Goal: Find specific page/section: Find specific page/section

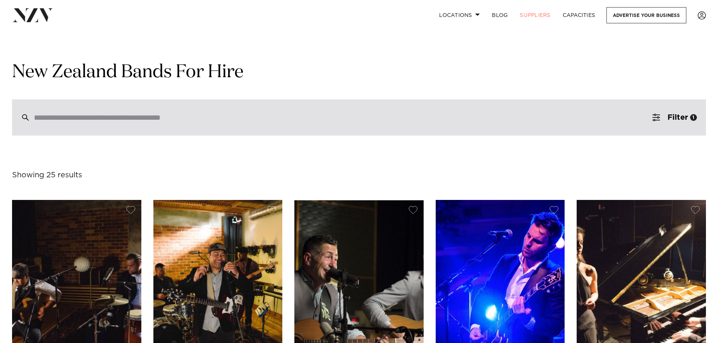
click at [248, 129] on div at bounding box center [359, 118] width 694 height 36
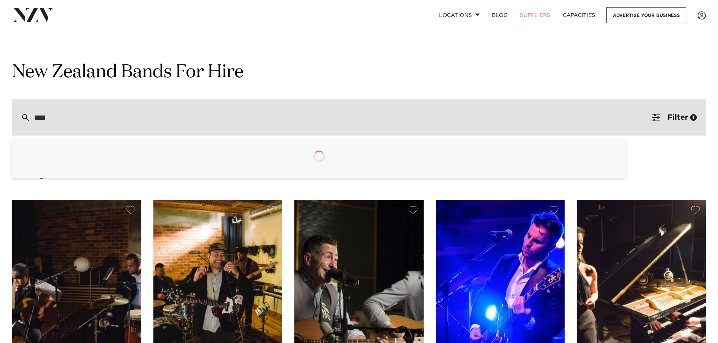
type input "*****"
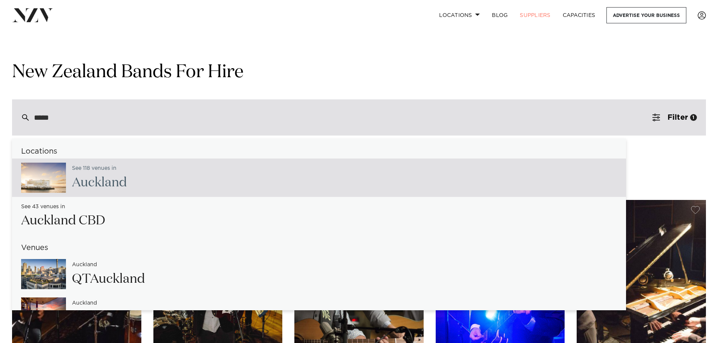
click at [171, 172] on div "See 118 venues in Auckl and" at bounding box center [319, 178] width 614 height 38
type input "**********"
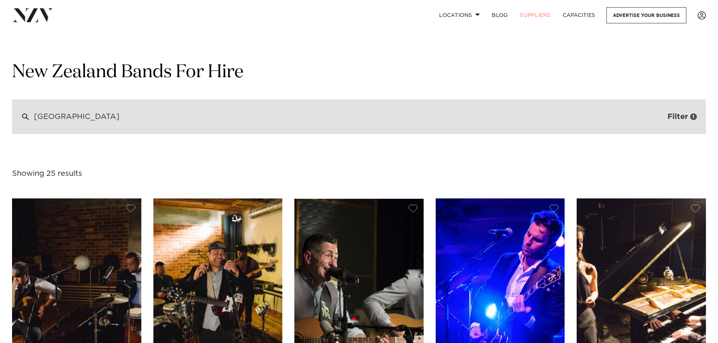
click at [668, 115] on span "Filter" at bounding box center [678, 117] width 20 height 8
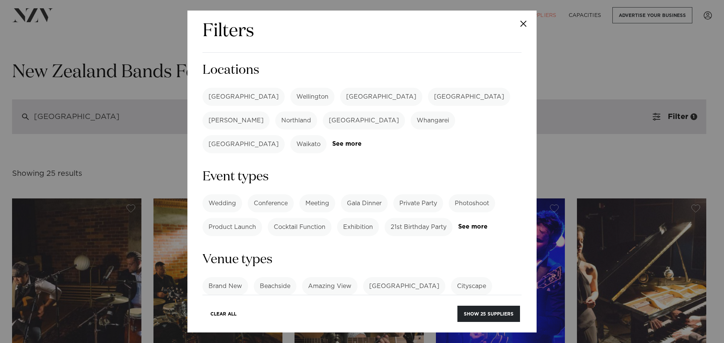
click at [221, 100] on label "[GEOGRAPHIC_DATA]" at bounding box center [243, 97] width 82 height 18
drag, startPoint x: 505, startPoint y: 317, endPoint x: 412, endPoint y: 251, distance: 113.6
click at [504, 317] on button "Show 21 suppliers" at bounding box center [488, 314] width 61 height 16
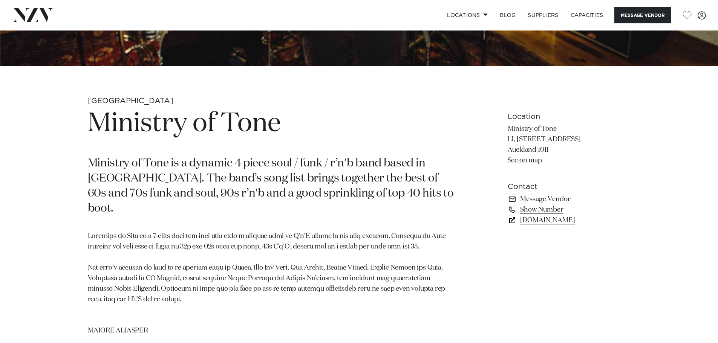
scroll to position [302, 0]
click at [534, 220] on link "www.findaband.co.nz" at bounding box center [569, 220] width 123 height 11
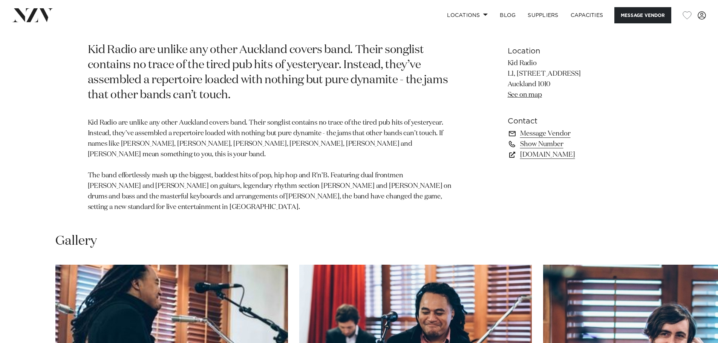
scroll to position [566, 0]
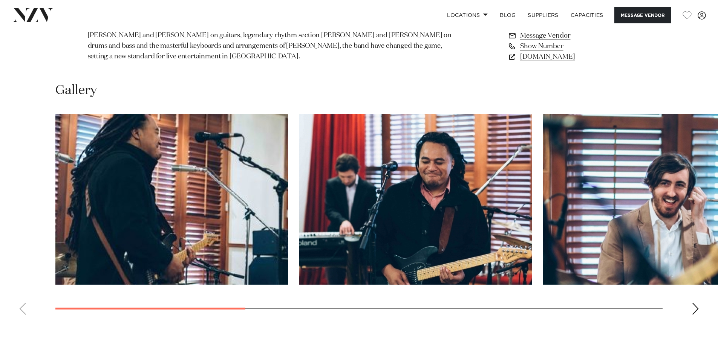
click at [690, 299] on swiper-container at bounding box center [359, 217] width 718 height 207
click at [696, 303] on div "Next slide" at bounding box center [696, 309] width 8 height 12
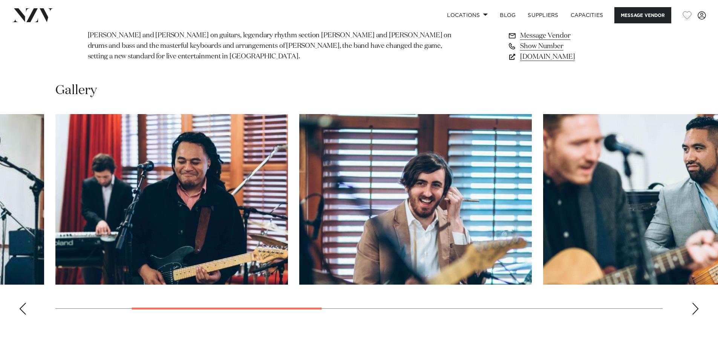
click at [696, 303] on div "Next slide" at bounding box center [696, 309] width 8 height 12
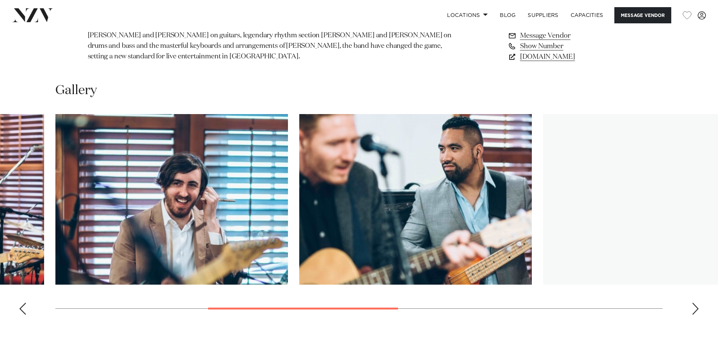
click at [696, 303] on div "Next slide" at bounding box center [696, 309] width 8 height 12
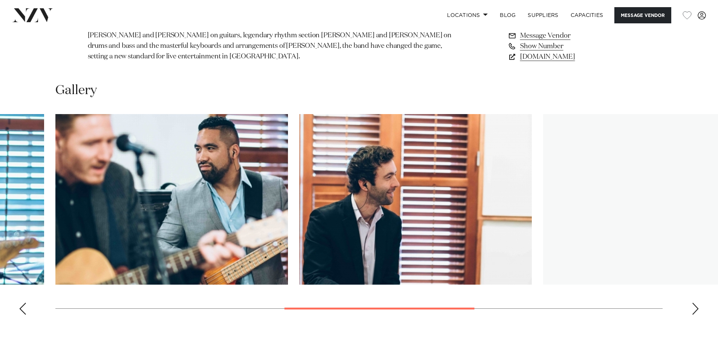
click at [696, 303] on div "Next slide" at bounding box center [696, 309] width 8 height 12
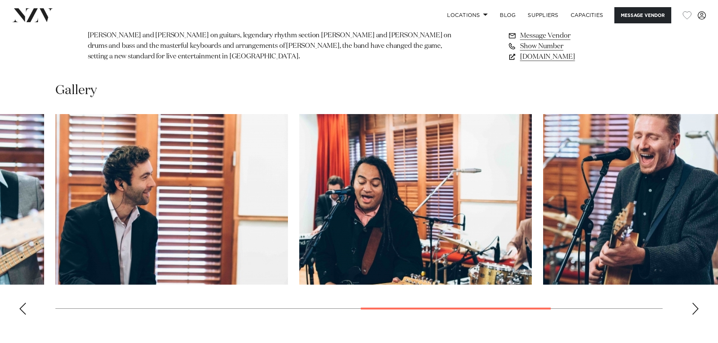
click at [696, 303] on div "Next slide" at bounding box center [696, 309] width 8 height 12
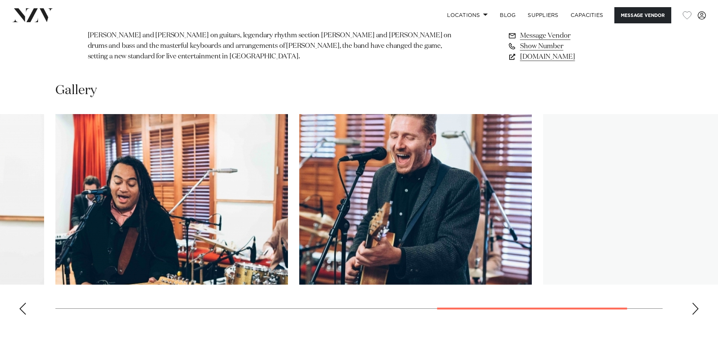
click at [696, 303] on div "Next slide" at bounding box center [696, 309] width 8 height 12
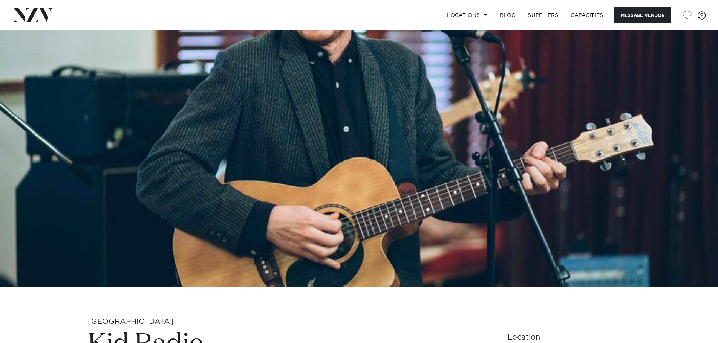
scroll to position [302, 0]
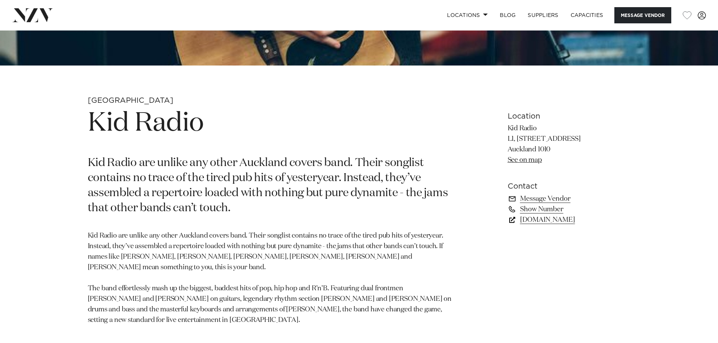
click at [534, 219] on link "[DOMAIN_NAME]" at bounding box center [569, 220] width 123 height 11
